Goal: Transaction & Acquisition: Purchase product/service

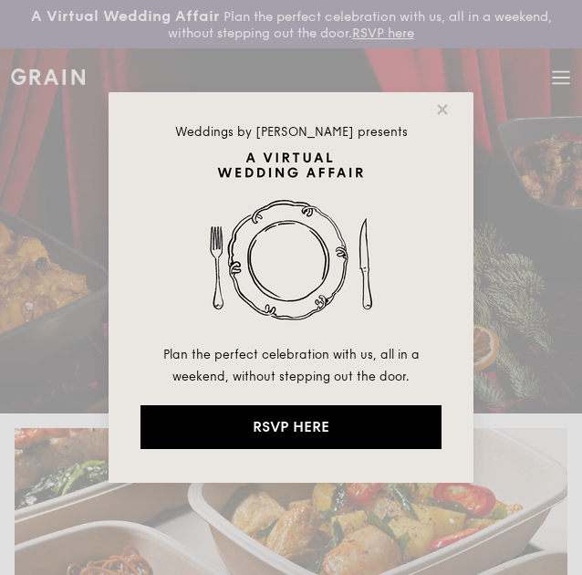
click at [564, 81] on div "Weddings by Grain presents Plan the perfect celebration with us, all in a weeke…" at bounding box center [291, 287] width 582 height 575
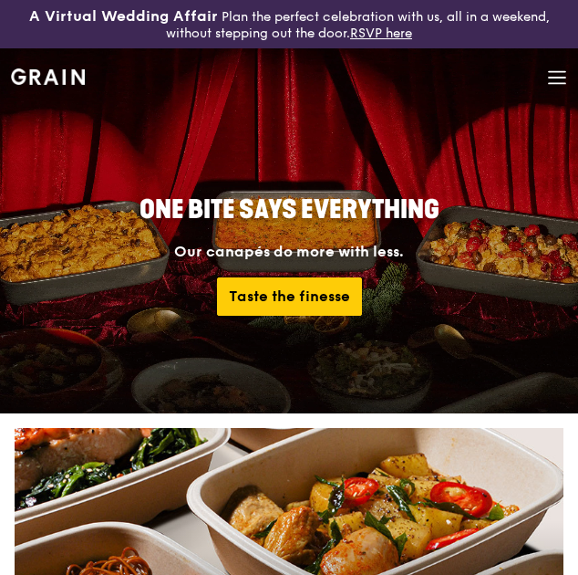
click at [544, 67] on div "Grain logo Meals On Demand Weddings Catering Why Grain Contact us" at bounding box center [289, 79] width 556 height 62
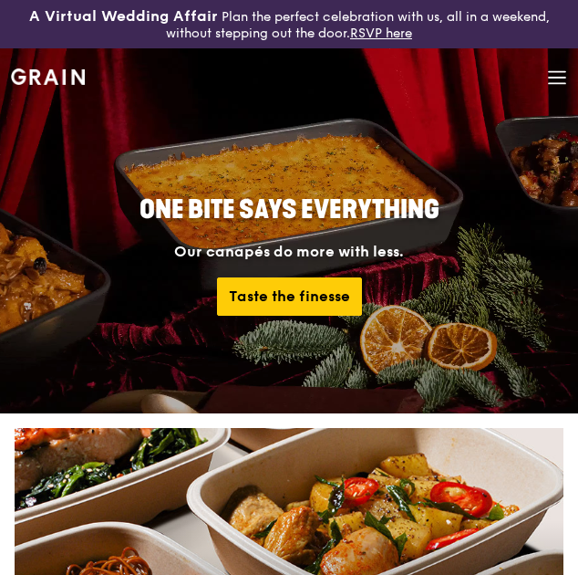
click at [547, 71] on icon at bounding box center [557, 77] width 20 height 20
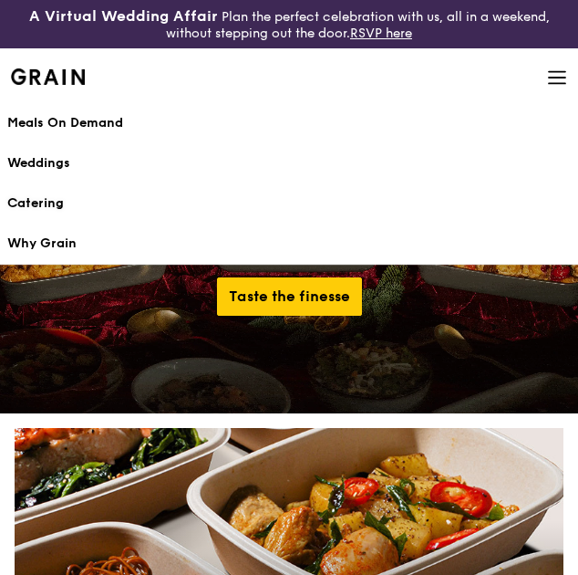
click at [54, 194] on div "Catering" at bounding box center [289, 203] width 564 height 18
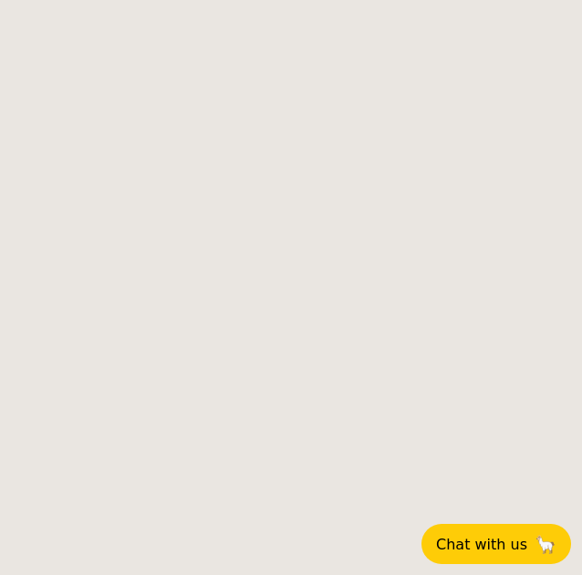
select select
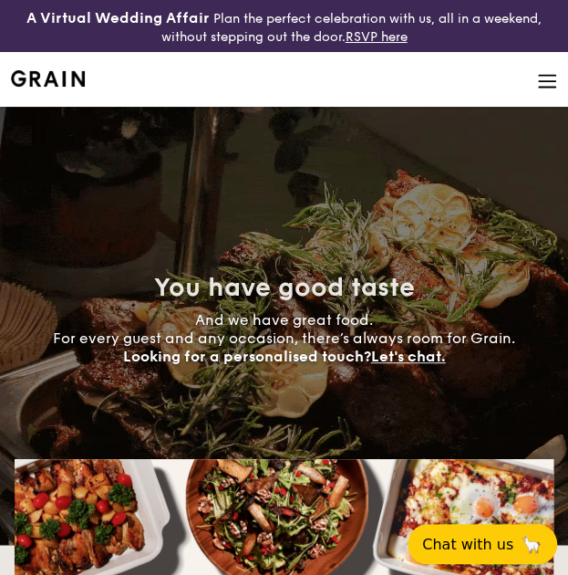
click at [538, 79] on img at bounding box center [547, 81] width 20 height 20
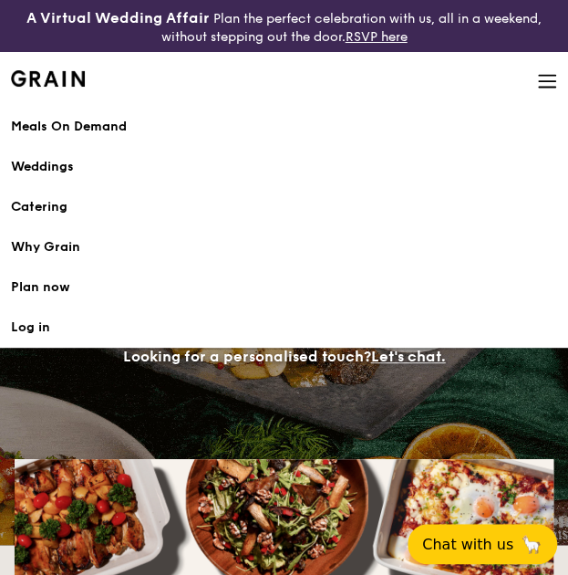
click at [53, 295] on link "Plan now" at bounding box center [284, 287] width 546 height 40
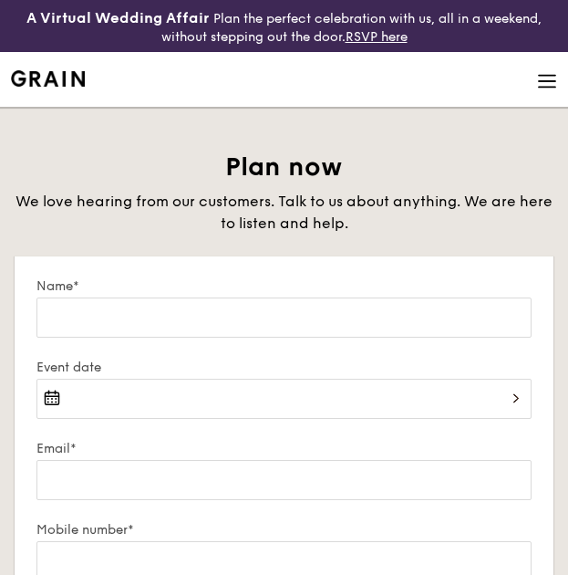
select select
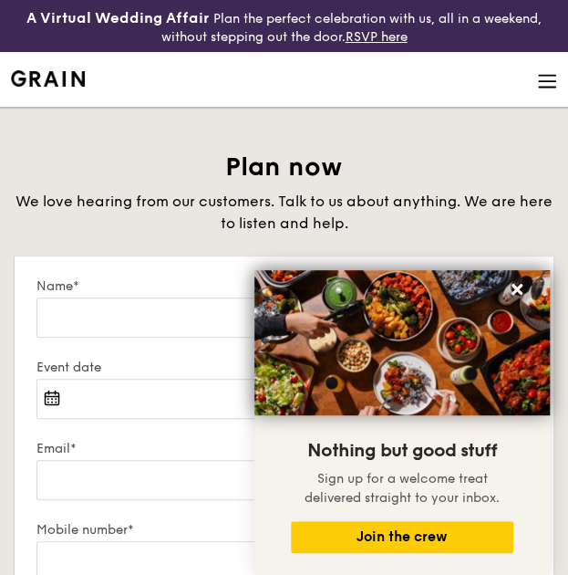
click at [541, 78] on img at bounding box center [547, 81] width 20 height 20
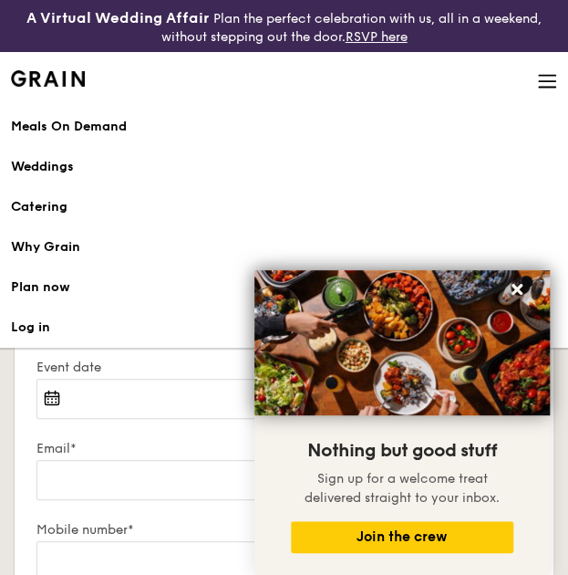
click at [96, 136] on link "Meals On Demand" at bounding box center [284, 127] width 546 height 40
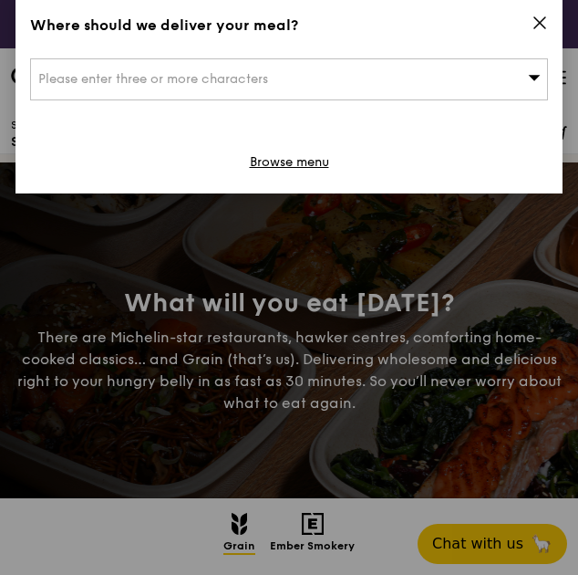
click at [544, 22] on icon at bounding box center [540, 23] width 16 height 16
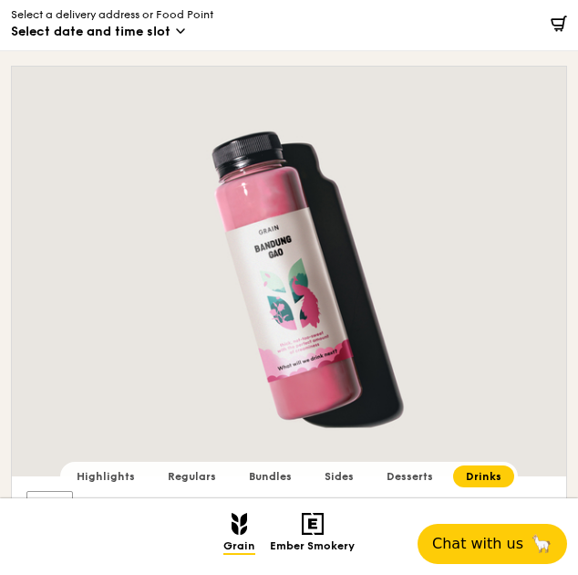
scroll to position [16552, 0]
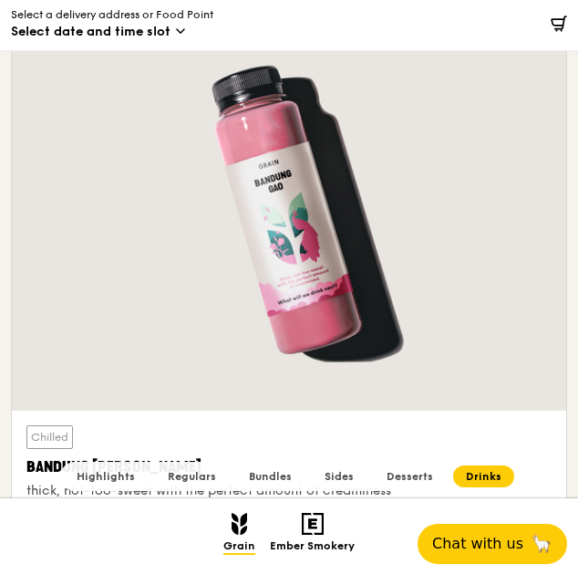
click at [451, 25] on div at bounding box center [491, 25] width 151 height 50
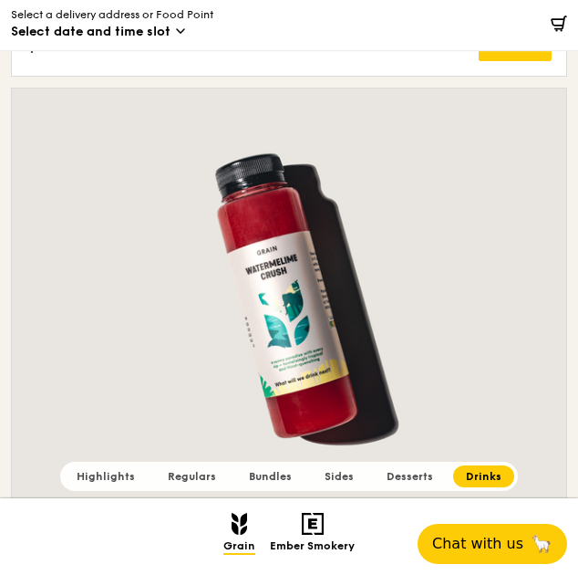
scroll to position [20664, 0]
